Goal: Task Accomplishment & Management: Use online tool/utility

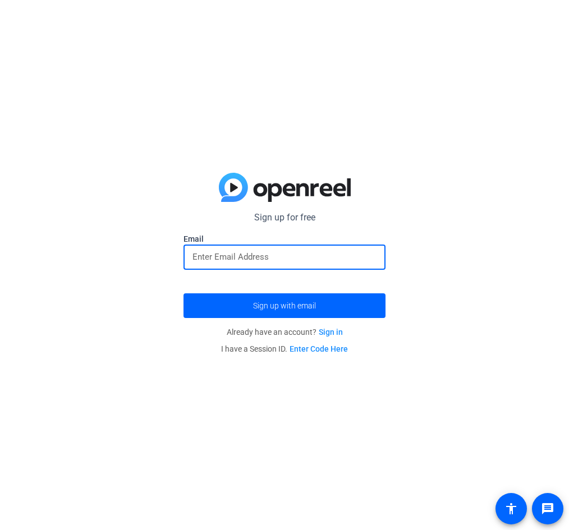
type input "[PERSON_NAME][EMAIL_ADDRESS][DOMAIN_NAME]"
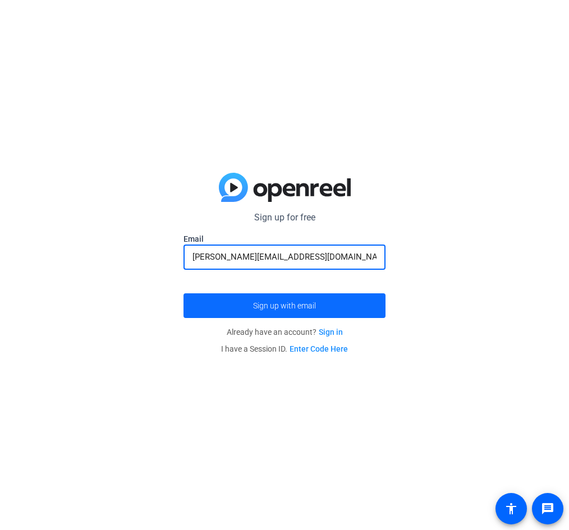
click at [287, 306] on span "Sign up with email" at bounding box center [284, 306] width 63 height 0
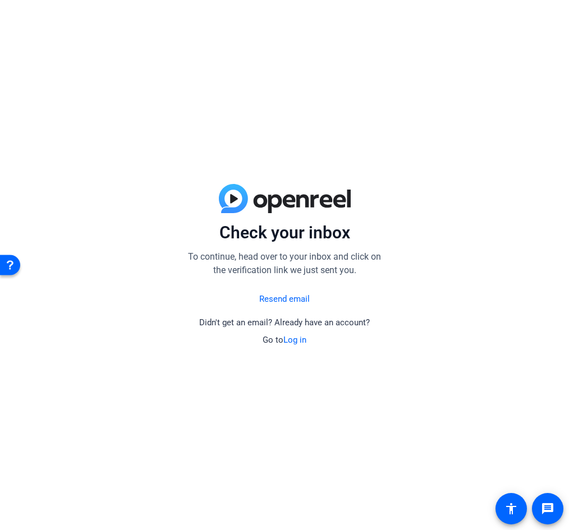
click at [283, 297] on link "Resend email" at bounding box center [284, 299] width 51 height 13
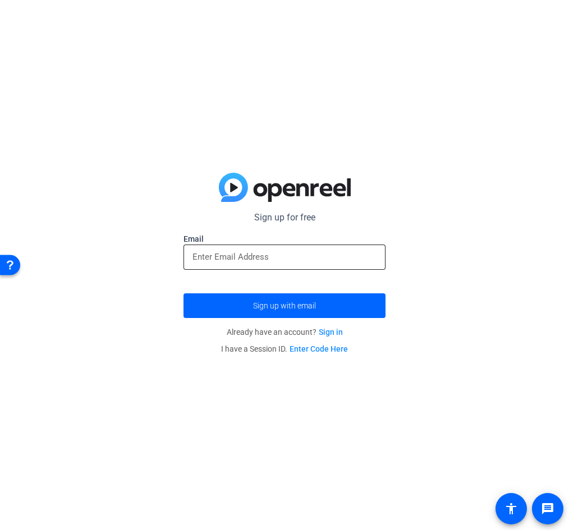
click at [273, 249] on div at bounding box center [285, 257] width 184 height 25
click at [273, 258] on input "email" at bounding box center [285, 256] width 184 height 13
type input "[PERSON_NAME][EMAIL_ADDRESS][DOMAIN_NAME]"
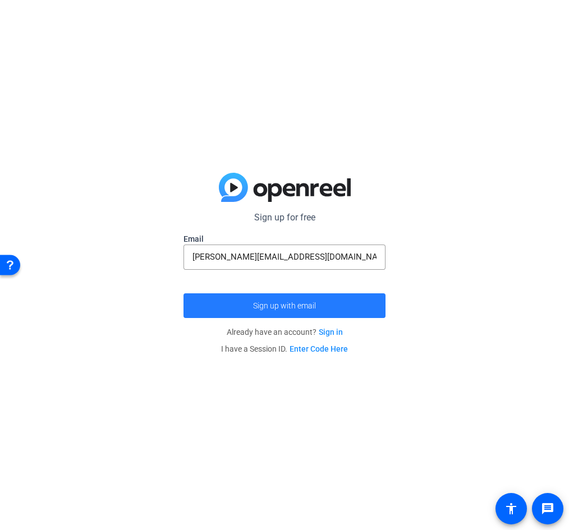
click at [286, 306] on span "Sign up with email" at bounding box center [284, 306] width 63 height 0
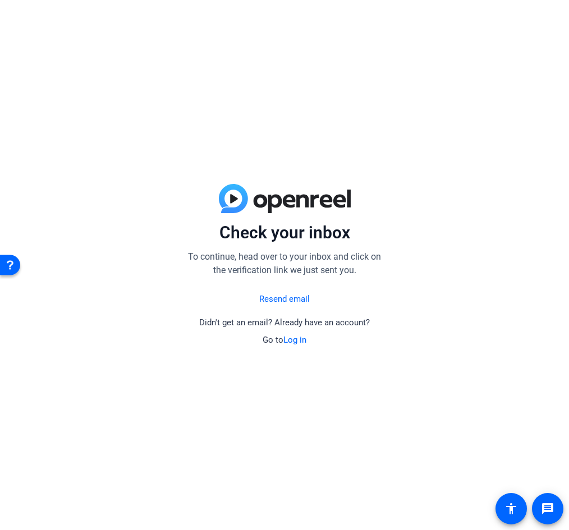
click at [299, 341] on link "Log in" at bounding box center [294, 340] width 23 height 10
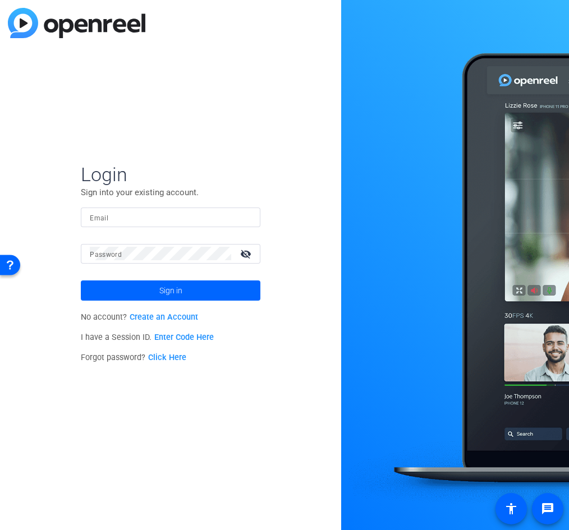
type input "[PERSON_NAME][EMAIL_ADDRESS][DOMAIN_NAME]"
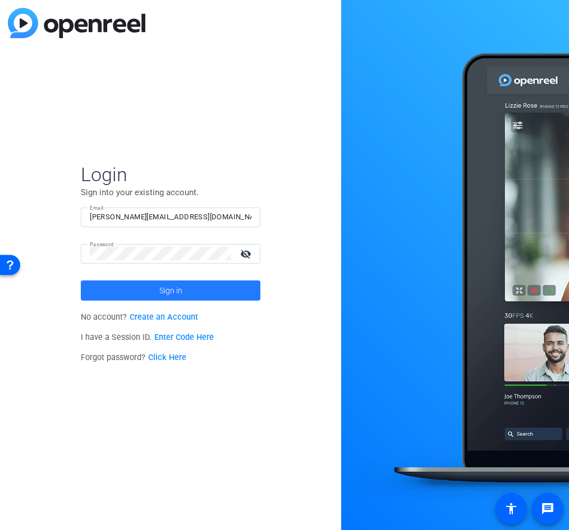
click at [219, 298] on span at bounding box center [171, 290] width 180 height 27
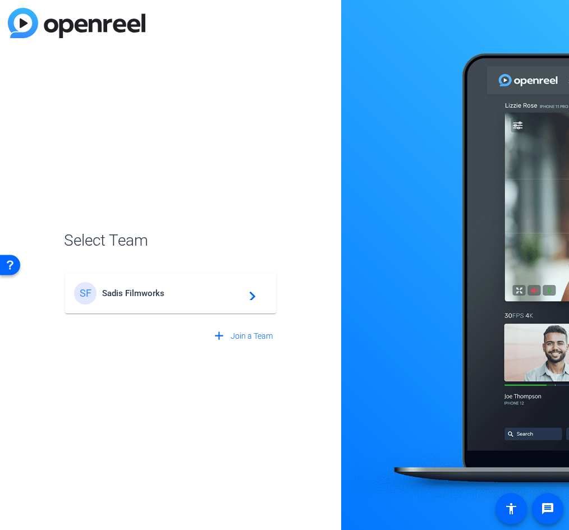
click at [137, 288] on div "[PERSON_NAME] Filmworks navigate_next" at bounding box center [170, 293] width 193 height 22
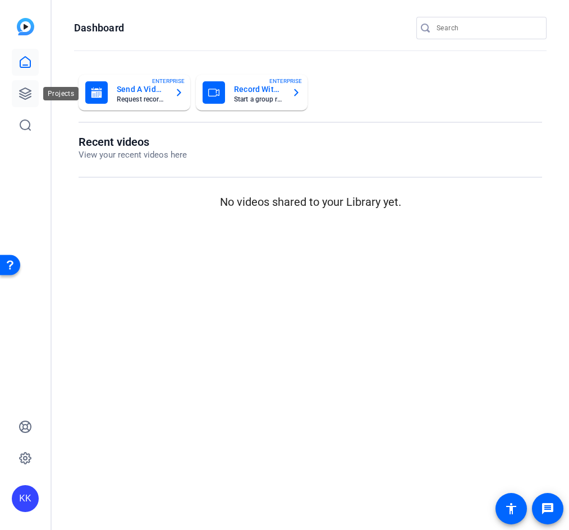
click at [24, 89] on icon at bounding box center [25, 93] width 13 height 13
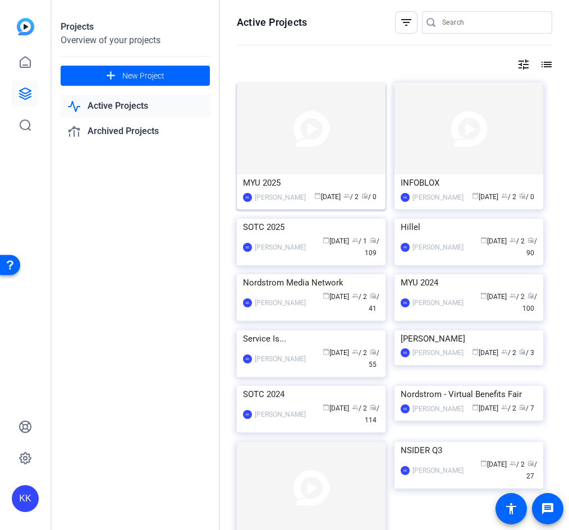
click at [275, 129] on img at bounding box center [311, 129] width 149 height 92
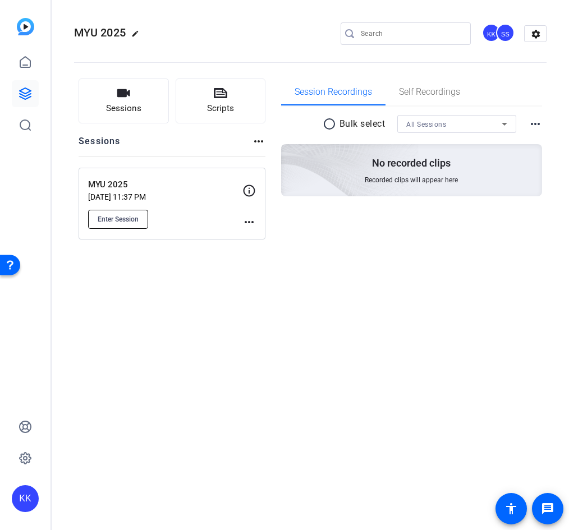
click at [127, 221] on span "Enter Session" at bounding box center [118, 219] width 41 height 9
click at [293, 418] on div "MYU 2025 edit KK SS settings Sessions Scripts Sessions more_horiz MYU 2025 [DAT…" at bounding box center [311, 265] width 518 height 530
